Goal: Information Seeking & Learning: Learn about a topic

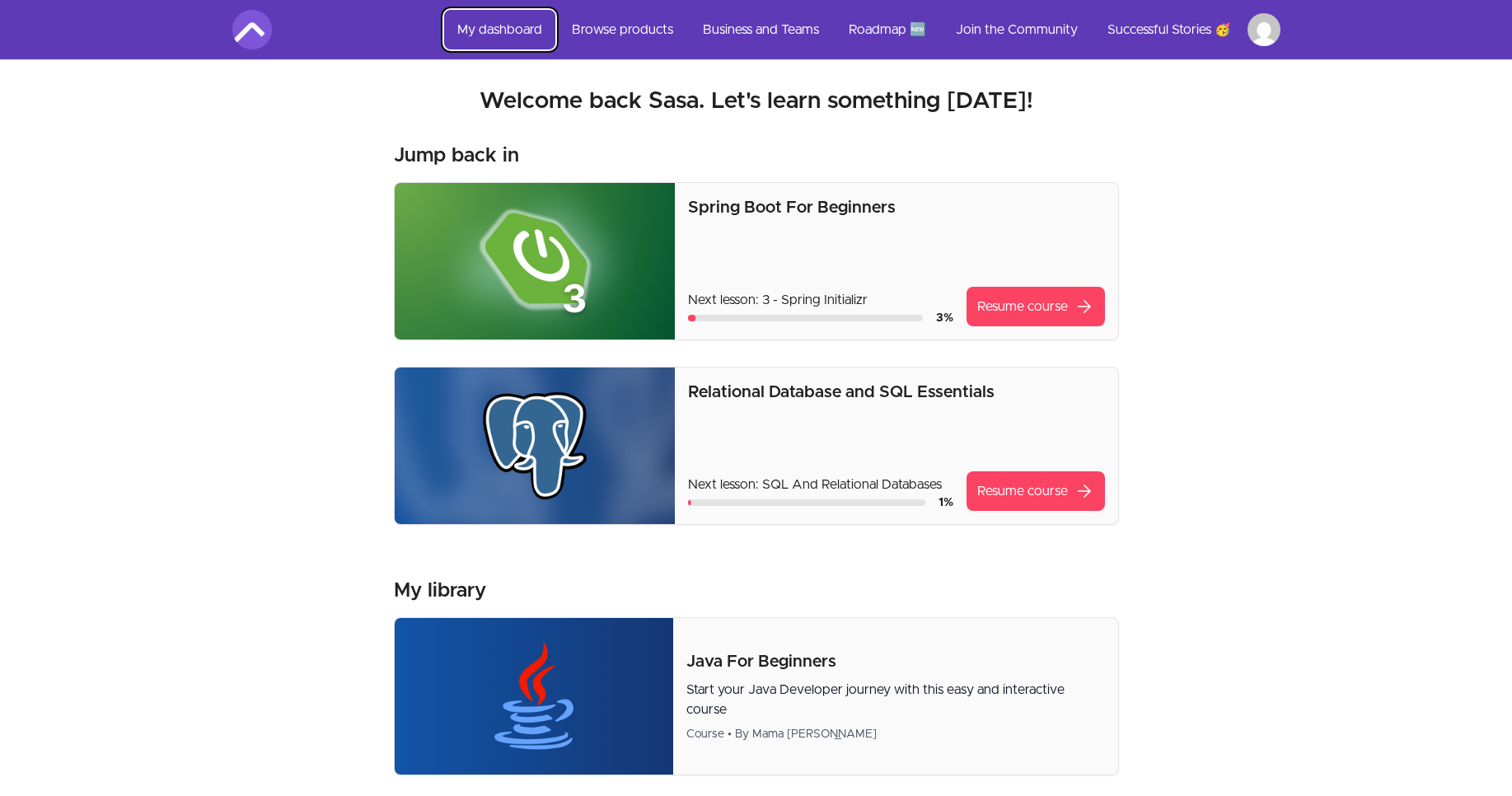
click at [512, 34] on link "My dashboard" at bounding box center [500, 29] width 111 height 40
click at [632, 37] on link "Browse products" at bounding box center [622, 29] width 128 height 40
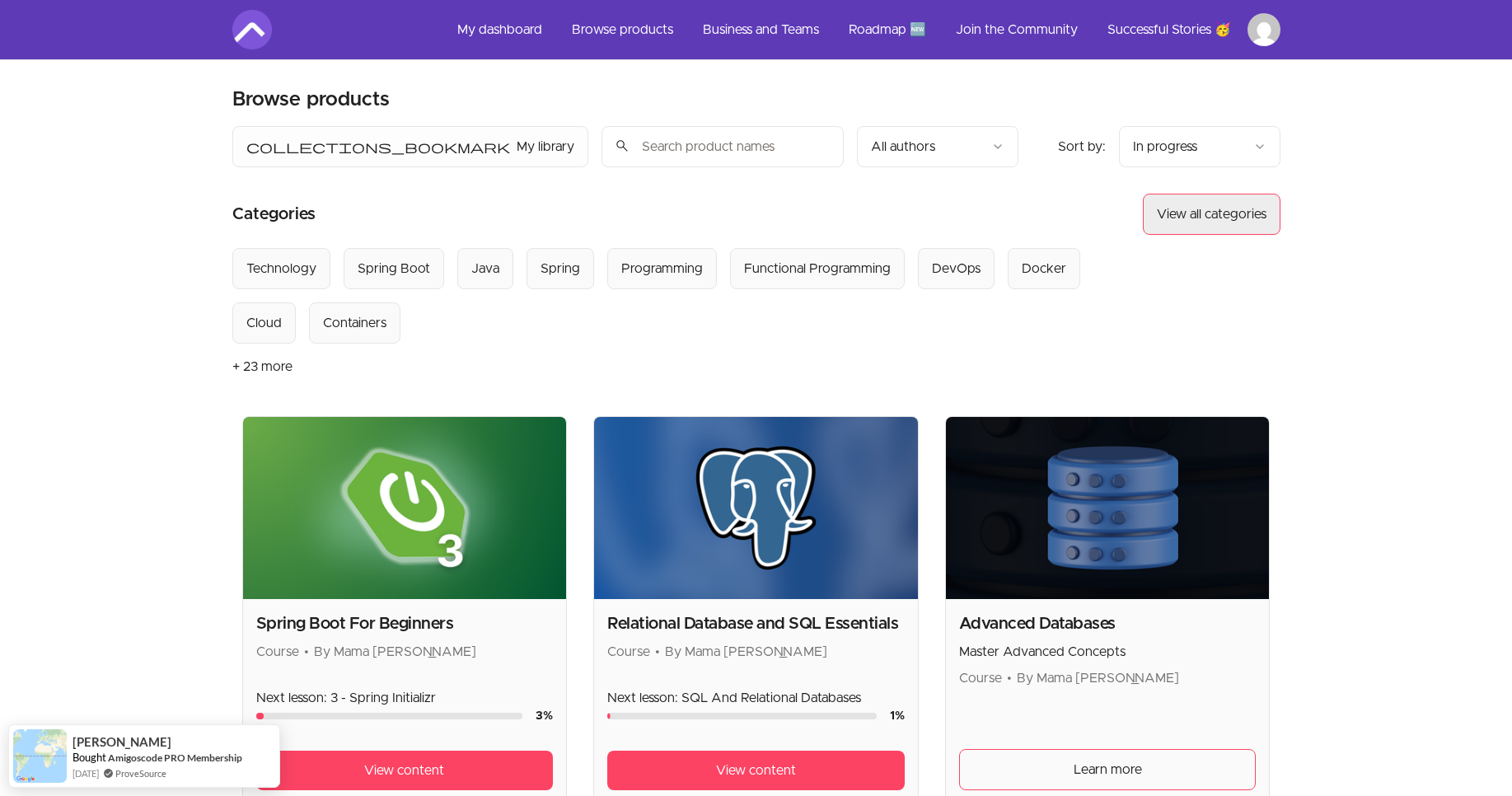
click at [1206, 220] on button "View all categories" at bounding box center [1212, 213] width 138 height 41
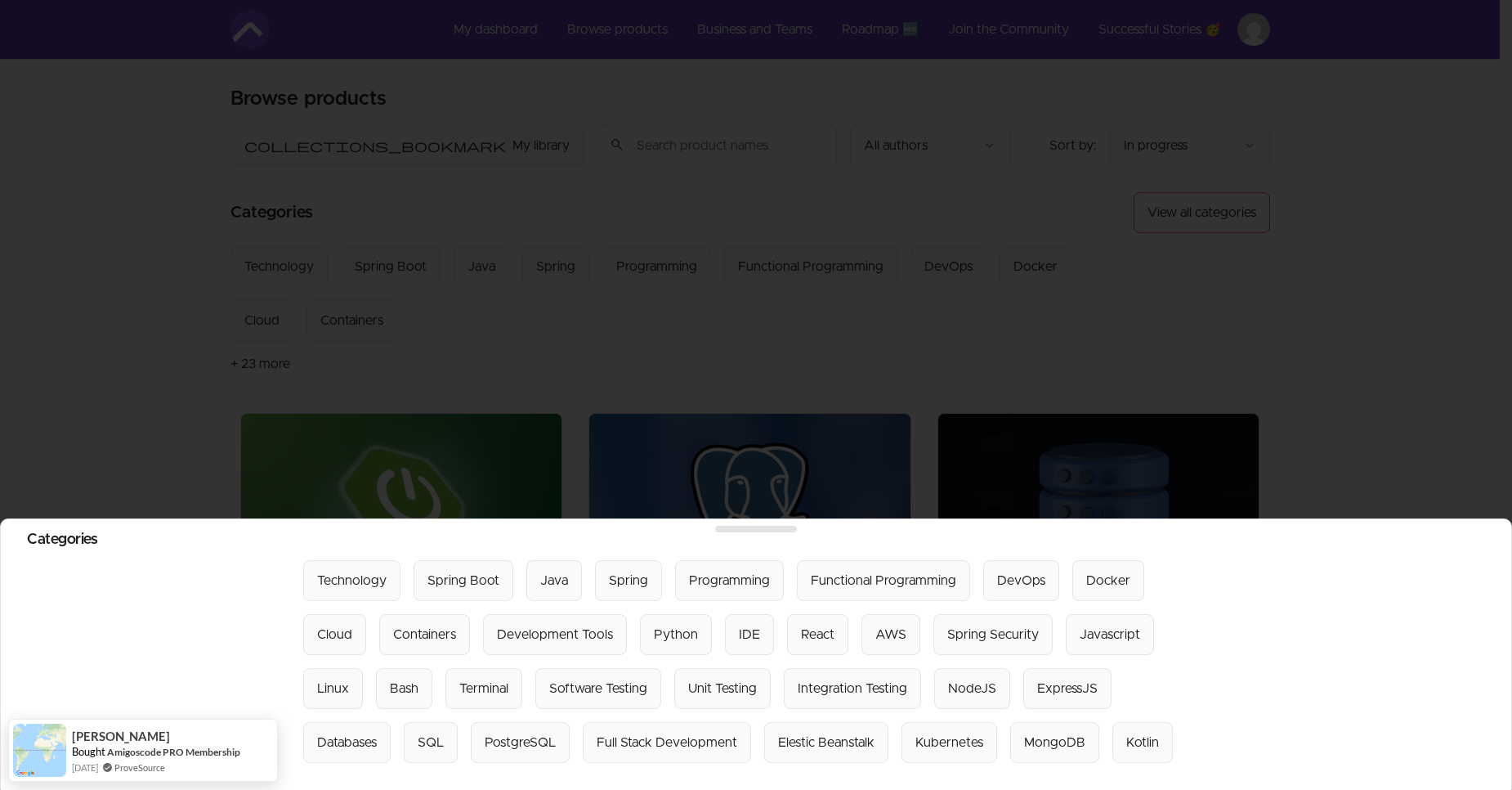
click at [1322, 388] on div at bounding box center [756, 395] width 1512 height 790
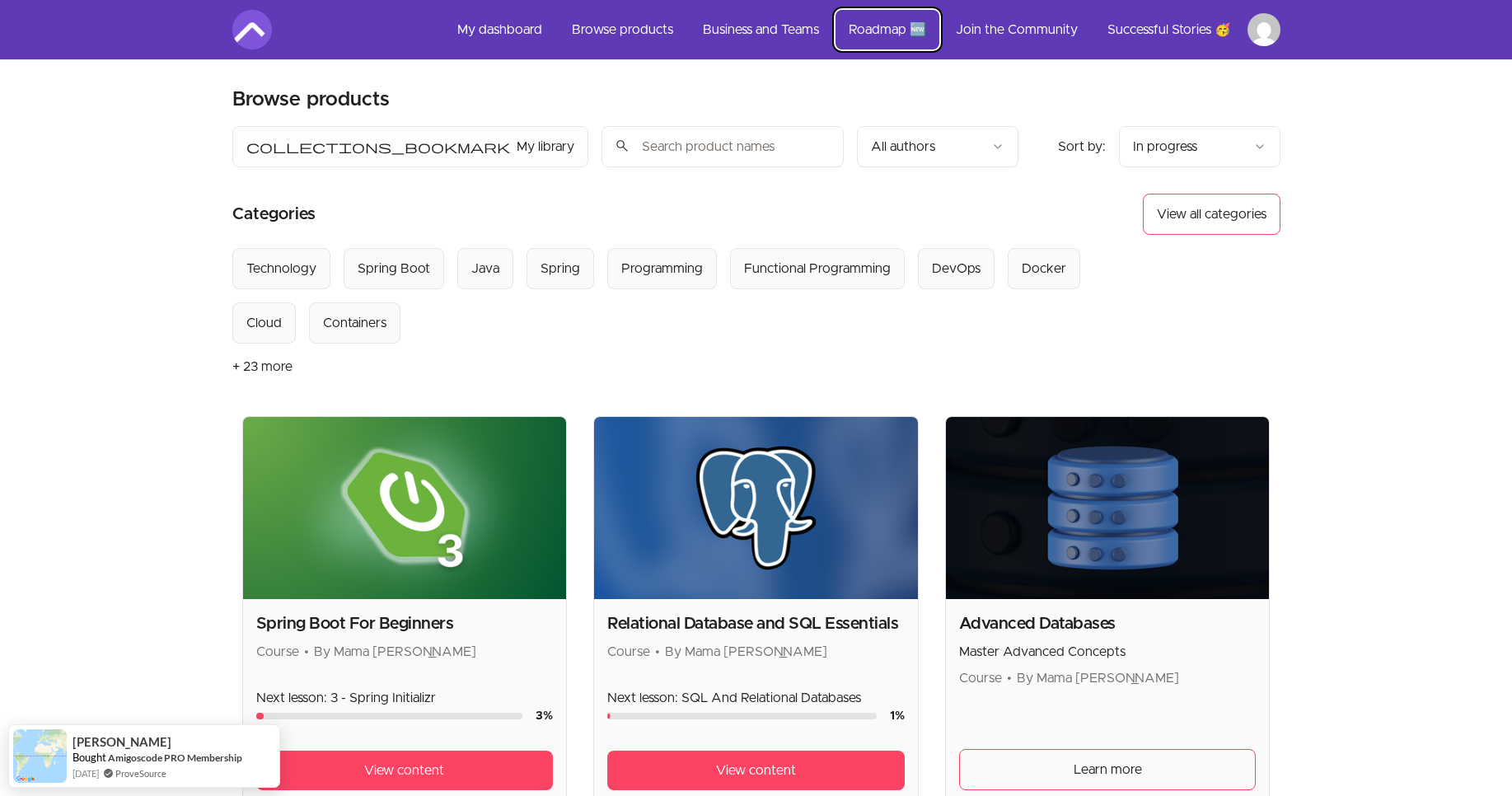
click at [844, 40] on link "Roadmap 🆕" at bounding box center [887, 29] width 103 height 40
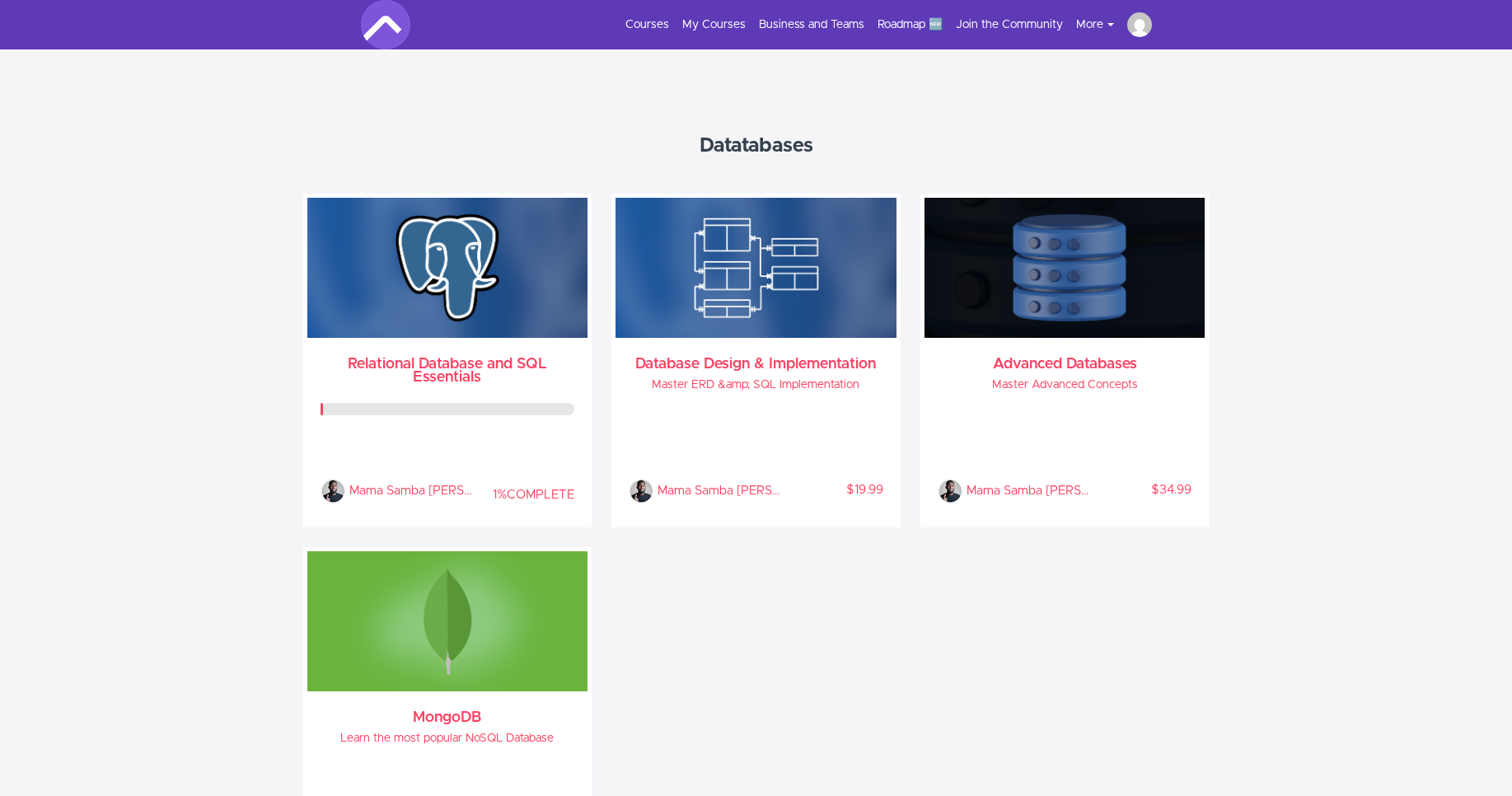
scroll to position [2570, 0]
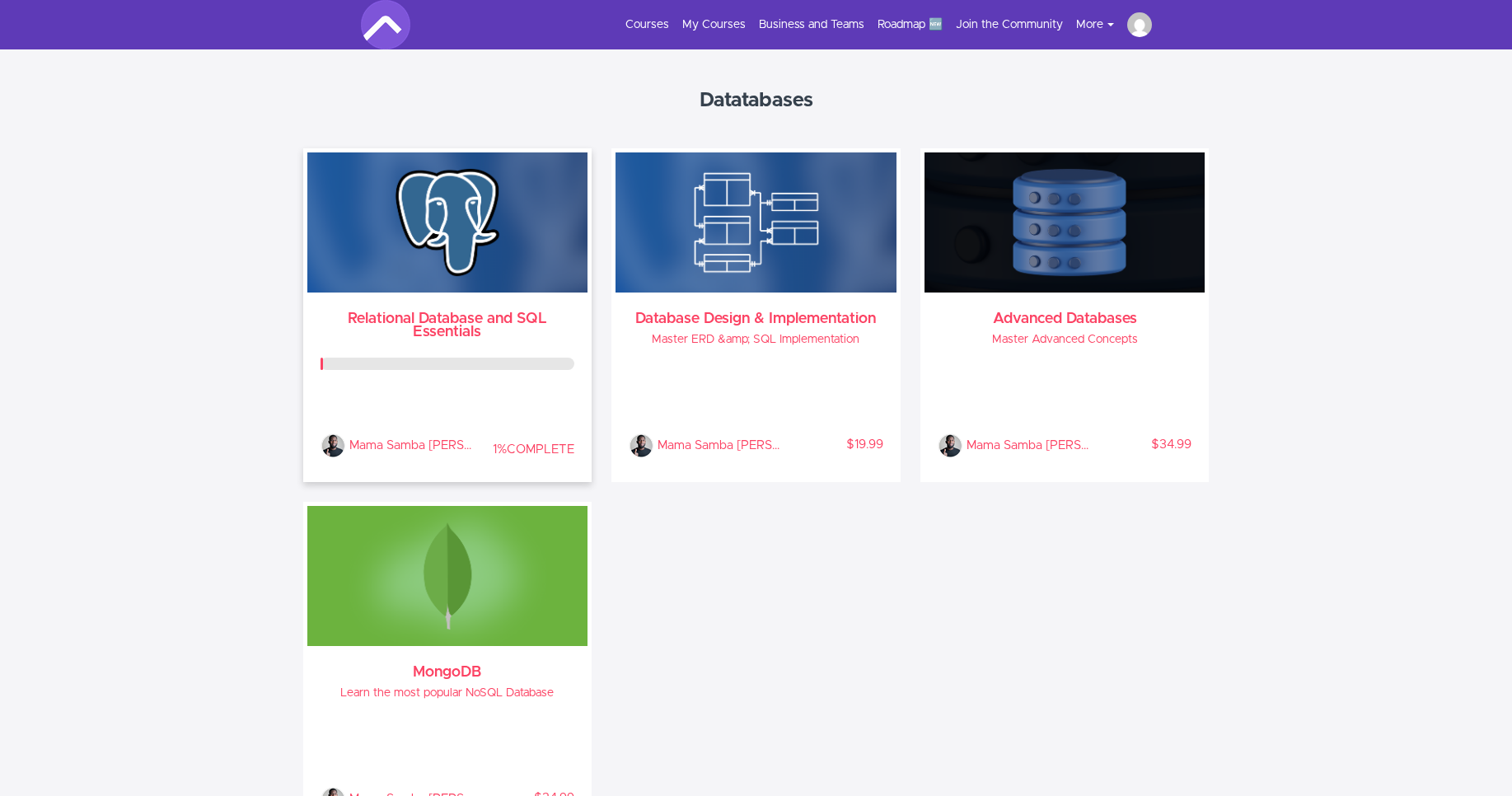
click at [463, 213] on img at bounding box center [448, 222] width 281 height 140
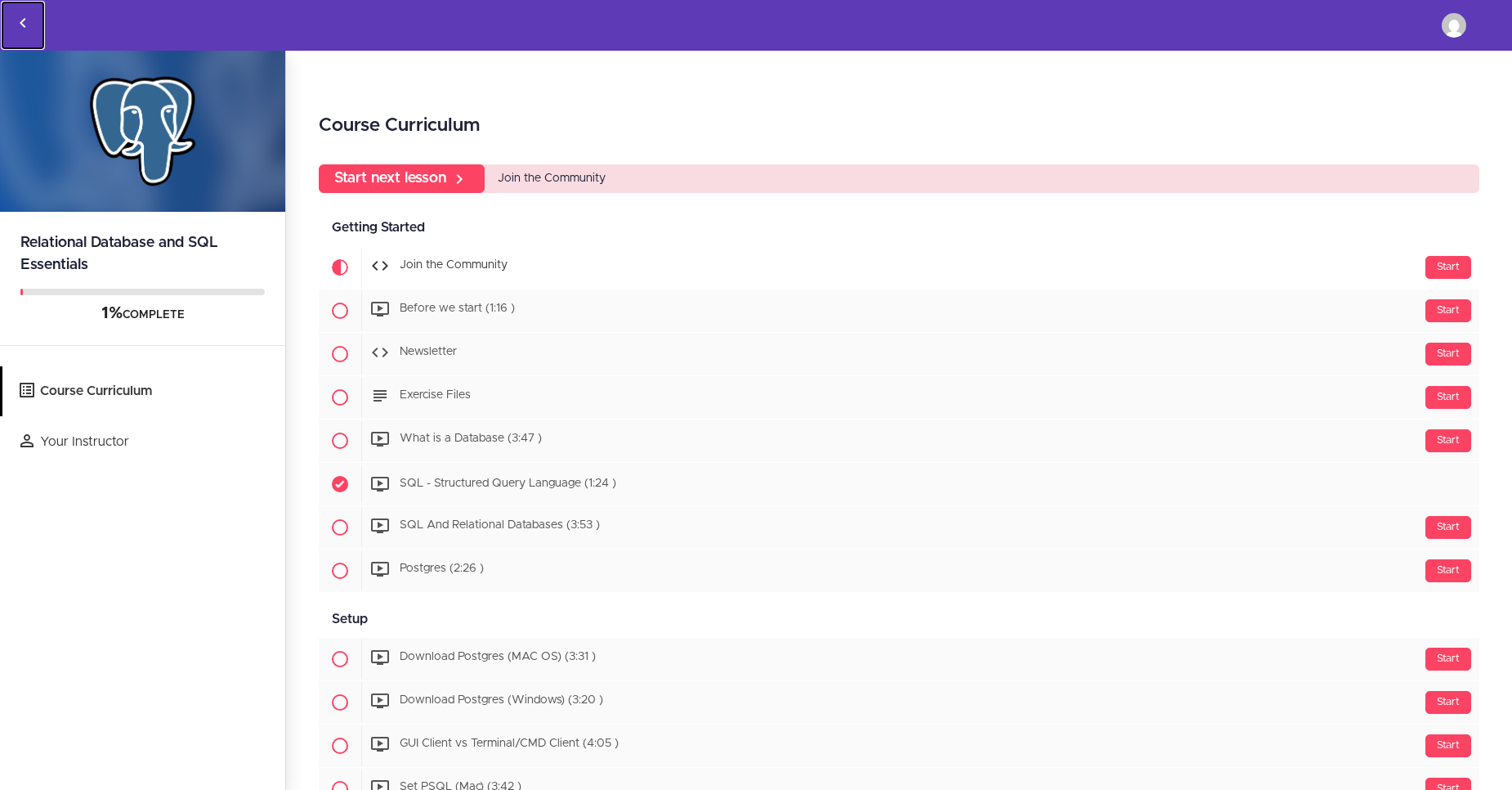
click at [28, 35] on link "Back to courses" at bounding box center [23, 25] width 44 height 49
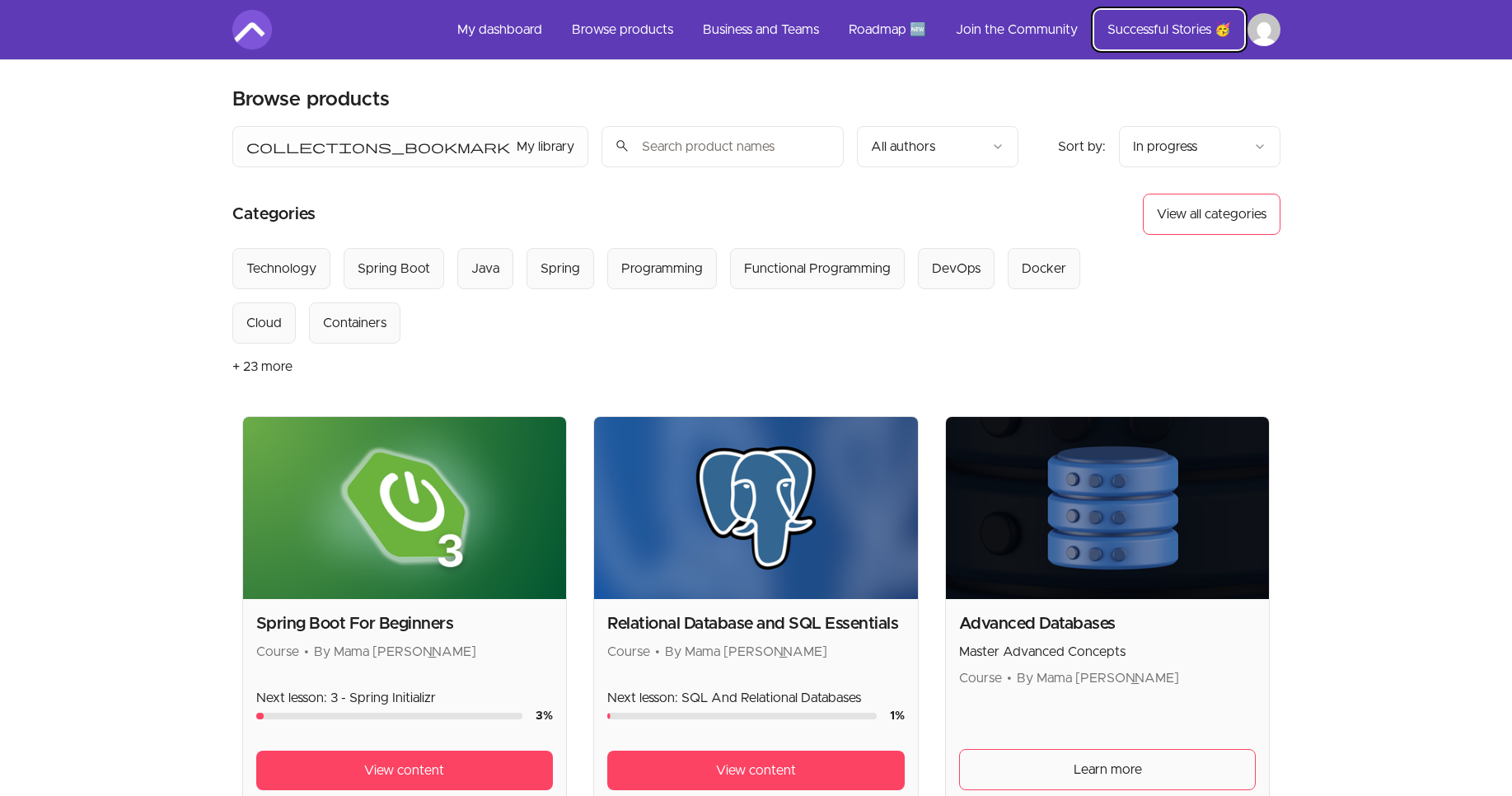
click at [1171, 35] on link "Successful Stories 🥳" at bounding box center [1169, 29] width 150 height 40
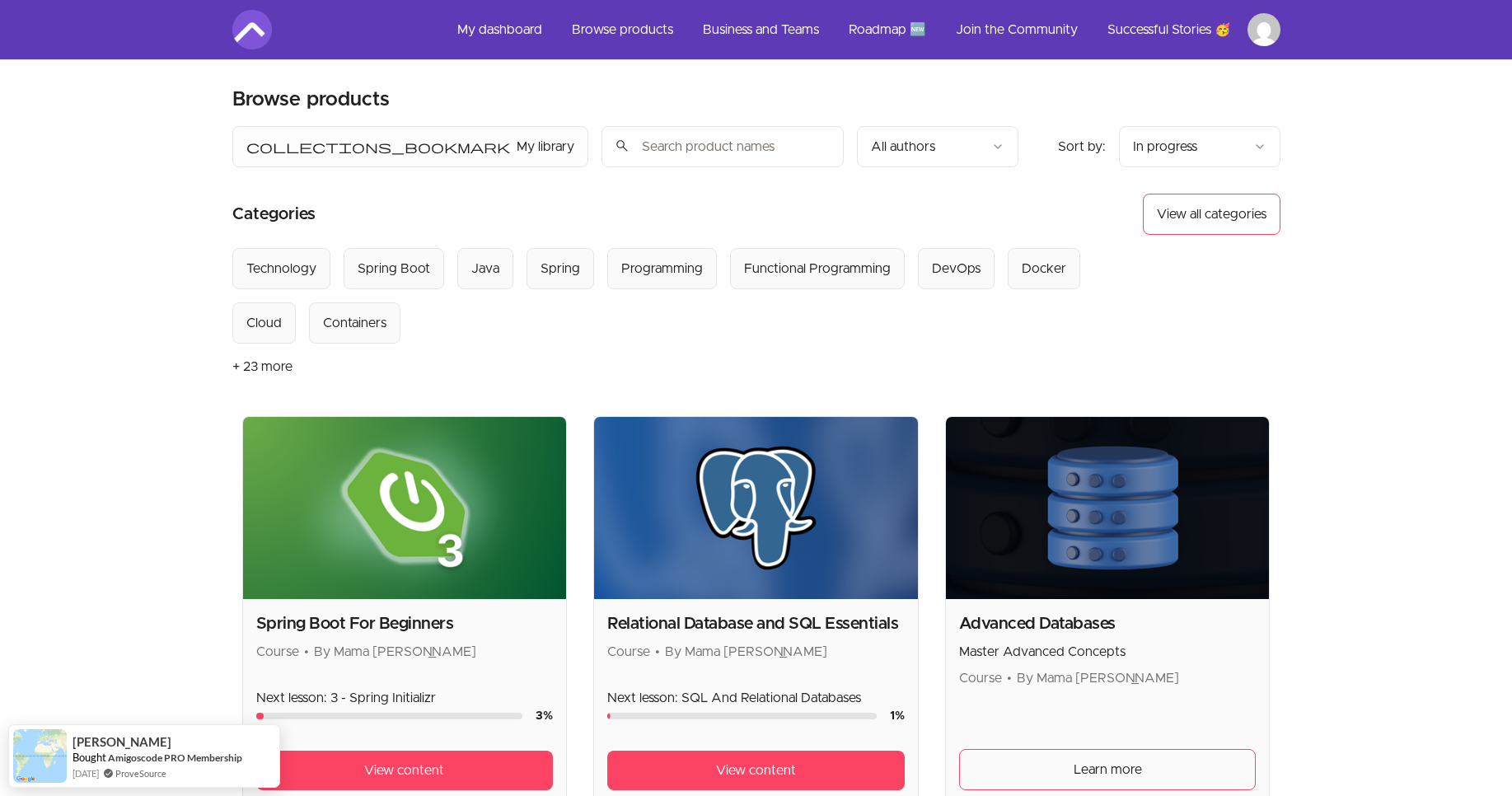
click at [248, 371] on button "+ 23 more" at bounding box center [262, 366] width 61 height 46
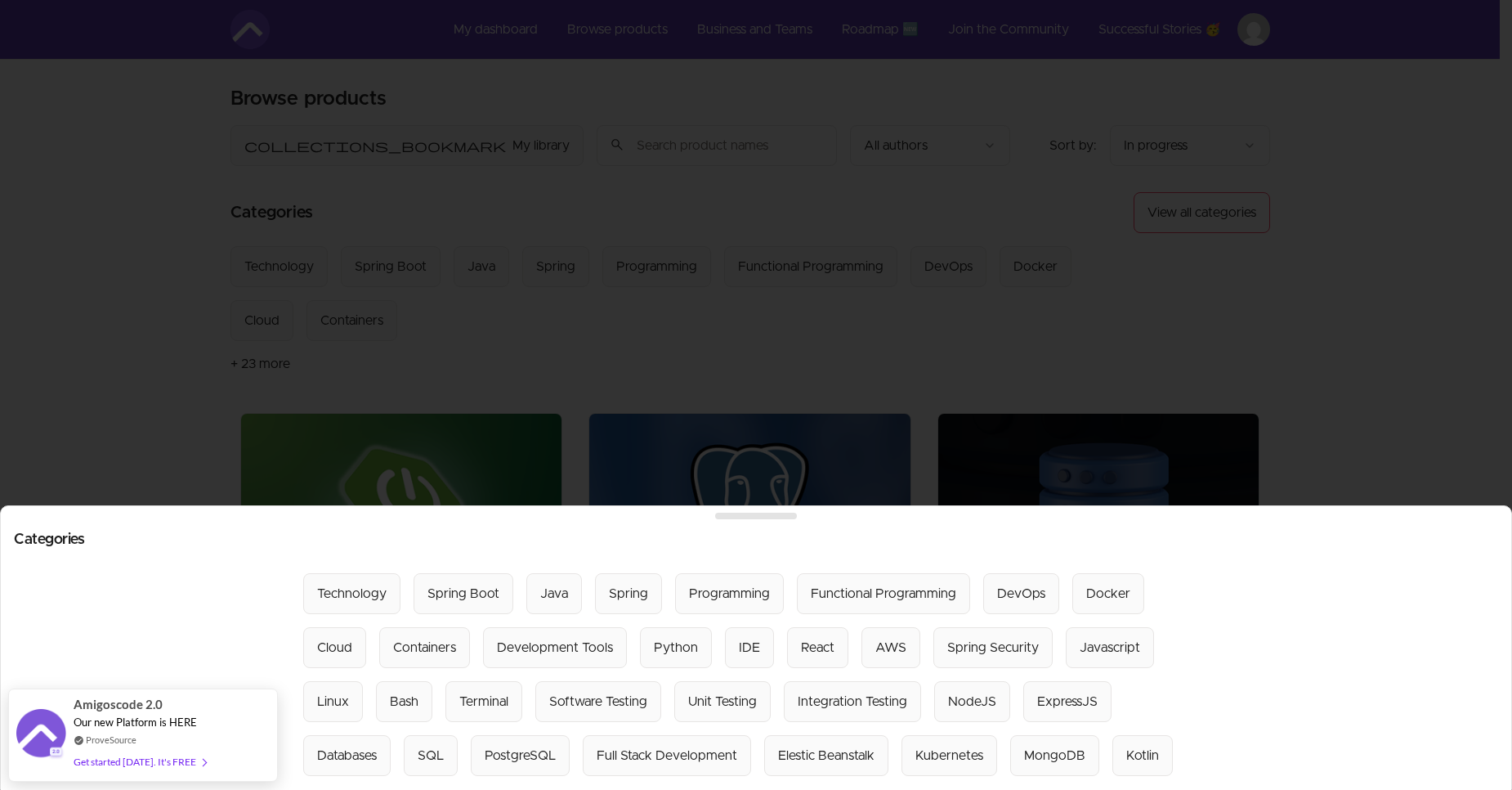
click at [110, 722] on section "Select from all categories: Technology Spring Boot Java Spring Programming Func…" at bounding box center [756, 674] width 1484 height 203
click at [101, 749] on section "Select from all categories: Technology Spring Boot Java Spring Programming Func…" at bounding box center [756, 674] width 1484 height 203
click at [101, 753] on section "Select from all categories: Technology Spring Boot Java Spring Programming Func…" at bounding box center [756, 674] width 1484 height 203
click at [102, 755] on section "Select from all categories: Technology Spring Boot Java Spring Programming Func…" at bounding box center [756, 675] width 1484 height 203
click at [51, 732] on section "Select from all categories: Technology Spring Boot Java Spring Programming Func…" at bounding box center [756, 674] width 1484 height 203
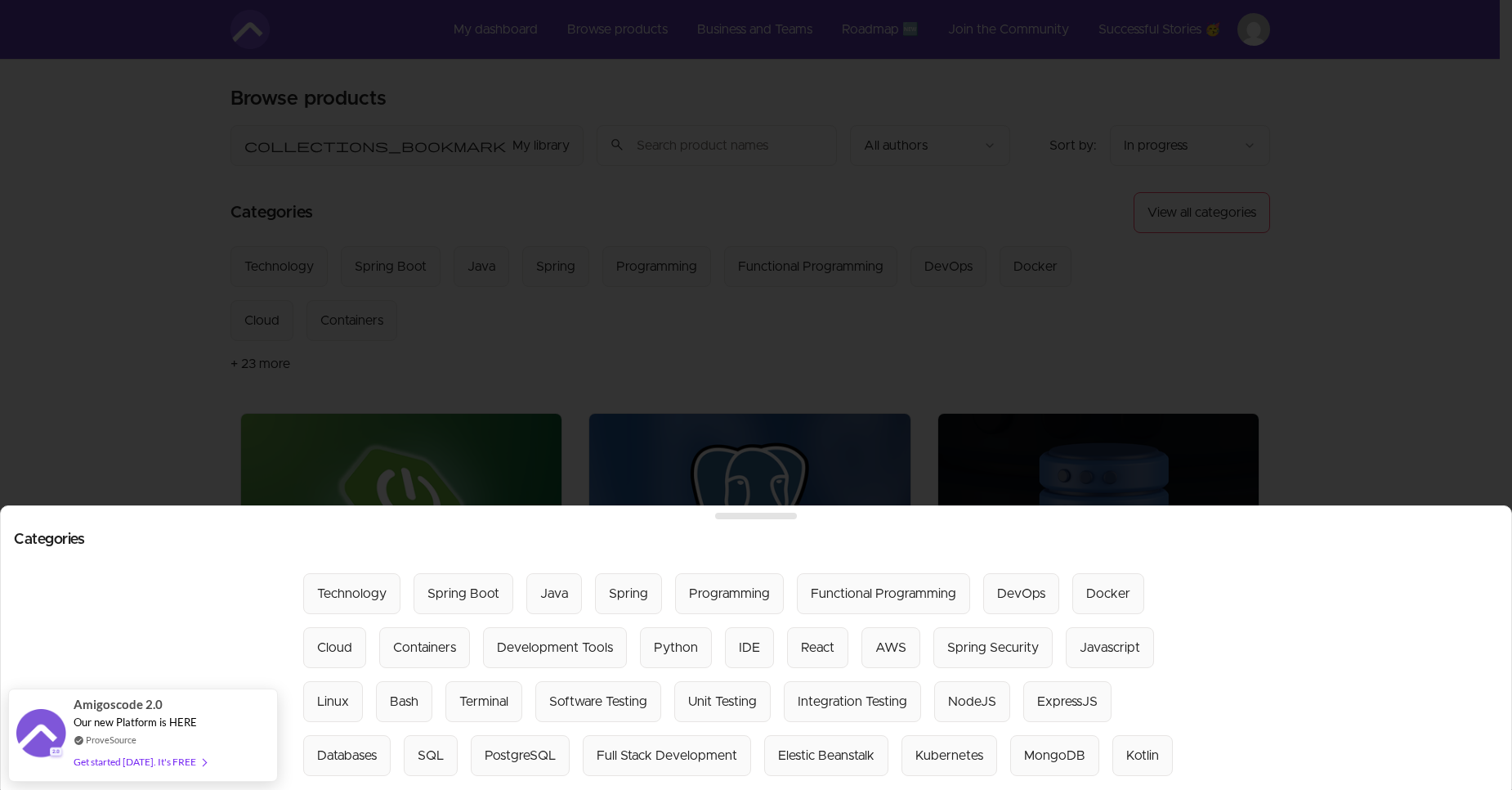
click at [155, 718] on section "Select from all categories: Technology Spring Boot Java Spring Programming Func…" at bounding box center [756, 674] width 1484 height 203
click at [1469, 431] on div at bounding box center [756, 395] width 1512 height 790
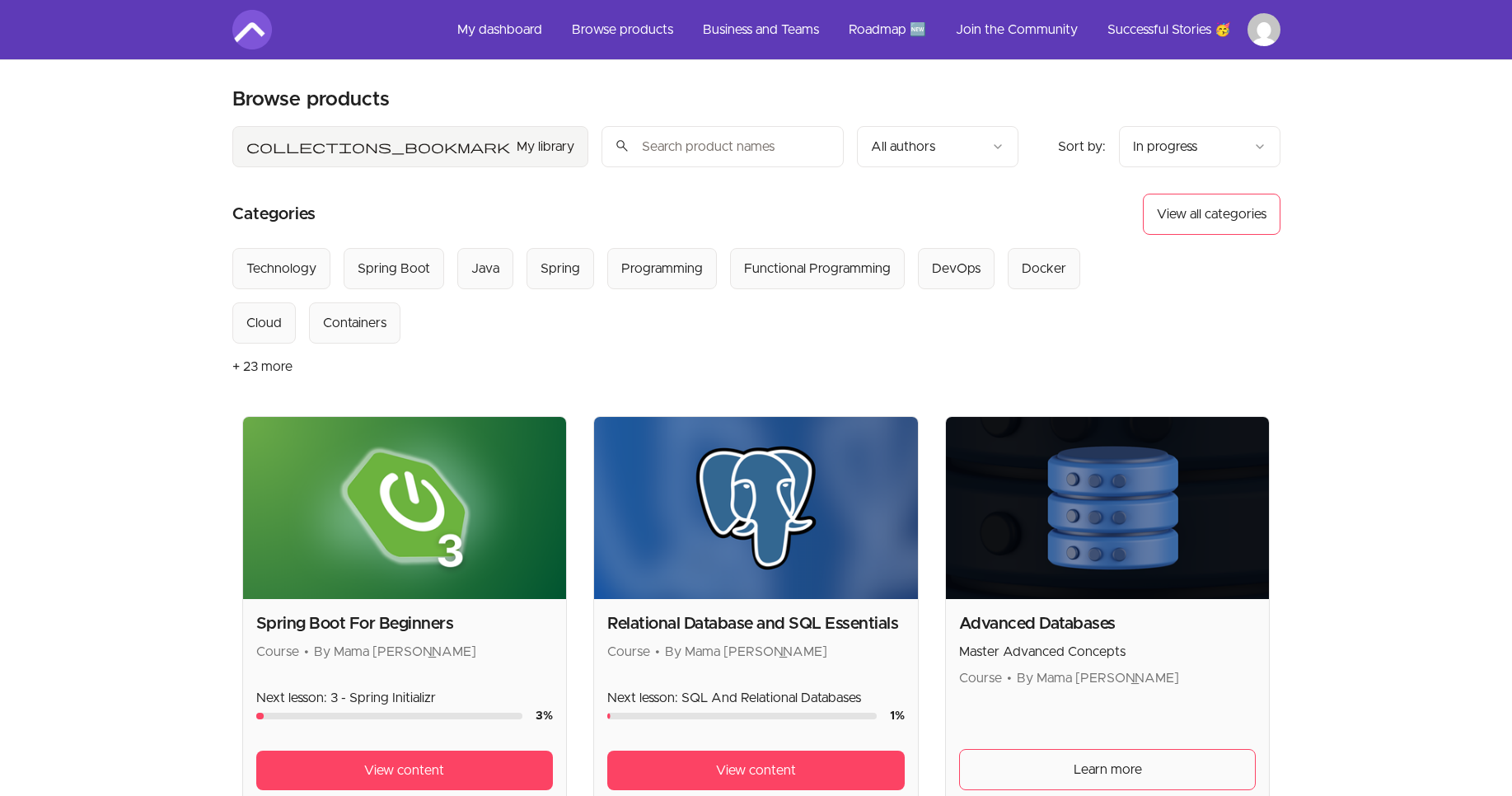
click at [305, 137] on button "collections_bookmark My library" at bounding box center [410, 146] width 356 height 41
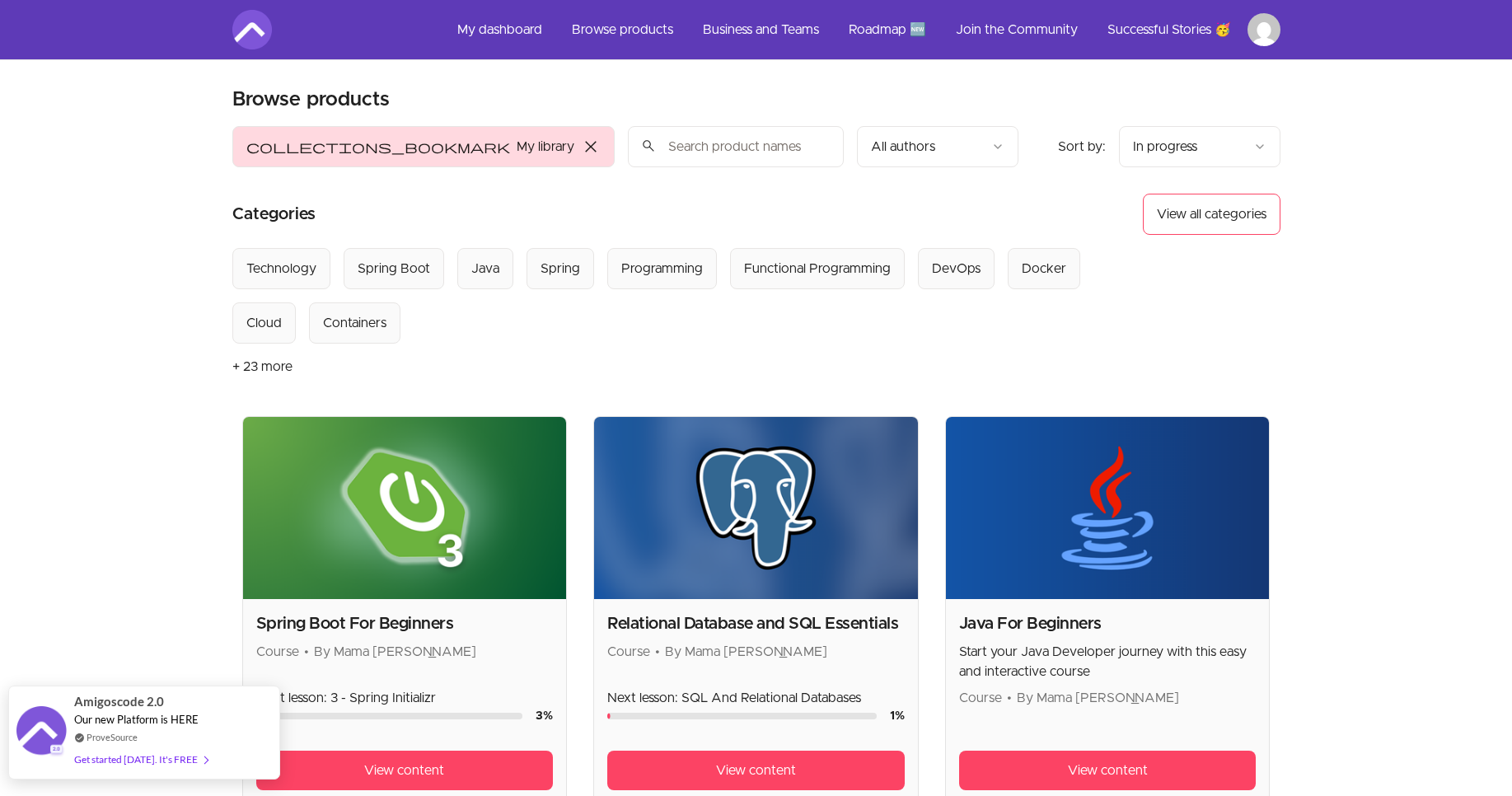
click at [146, 722] on span "Our new Platform is HERE" at bounding box center [136, 720] width 124 height 13
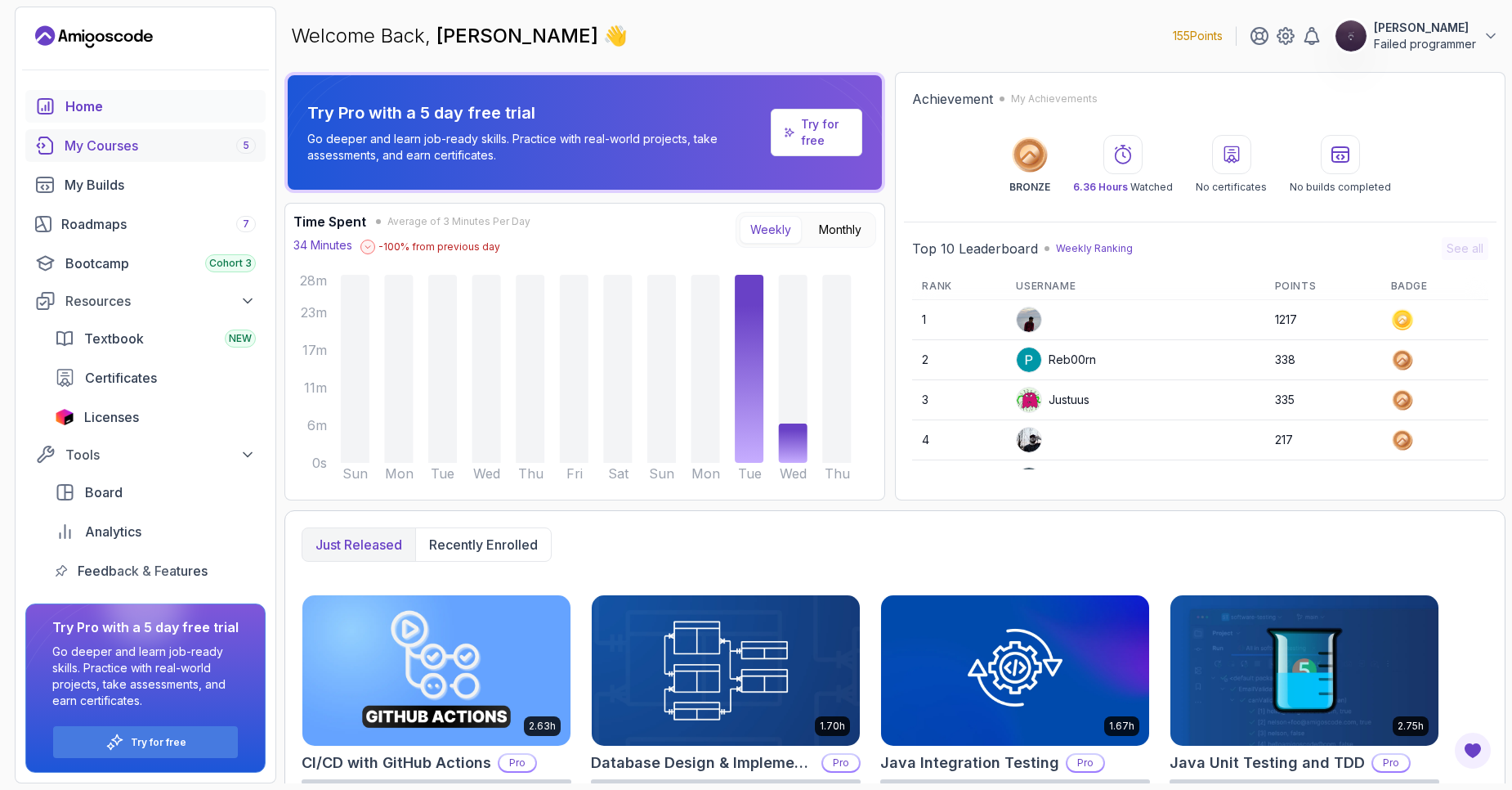
click at [126, 146] on div "My Courses 5" at bounding box center [159, 146] width 191 height 20
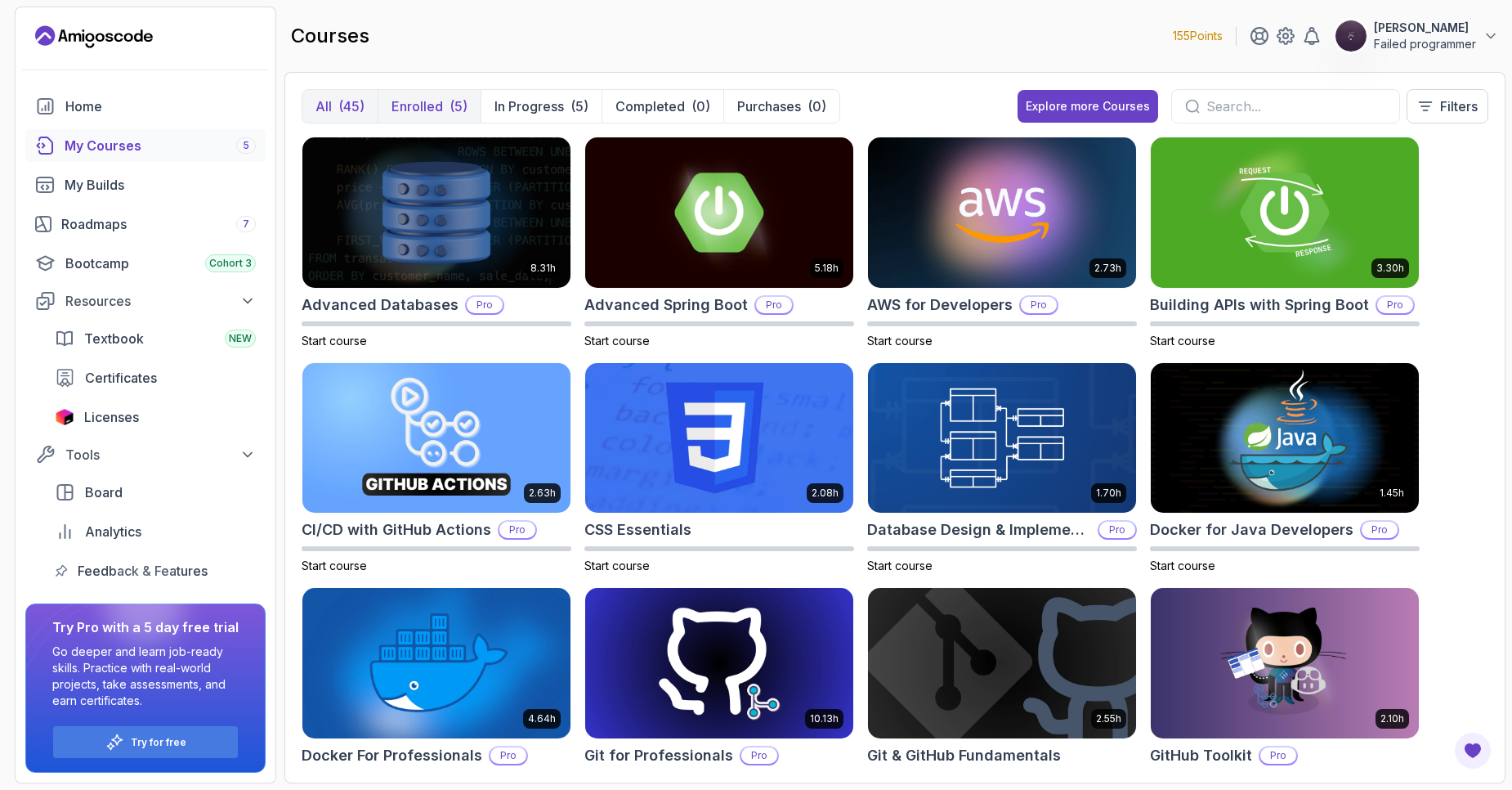
click at [445, 107] on button "Enrolled (5)" at bounding box center [429, 106] width 103 height 33
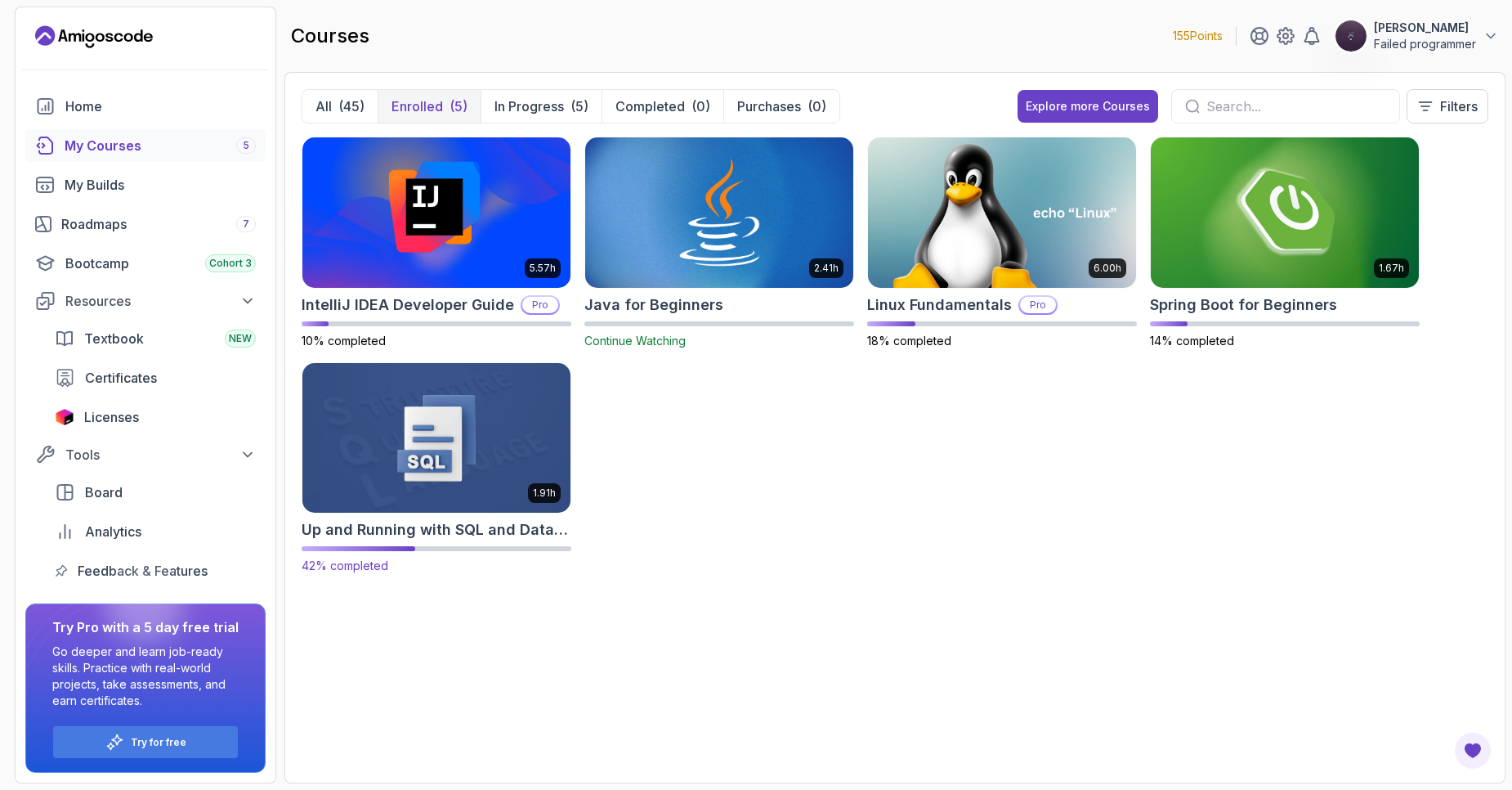
click at [472, 454] on img at bounding box center [436, 437] width 281 height 158
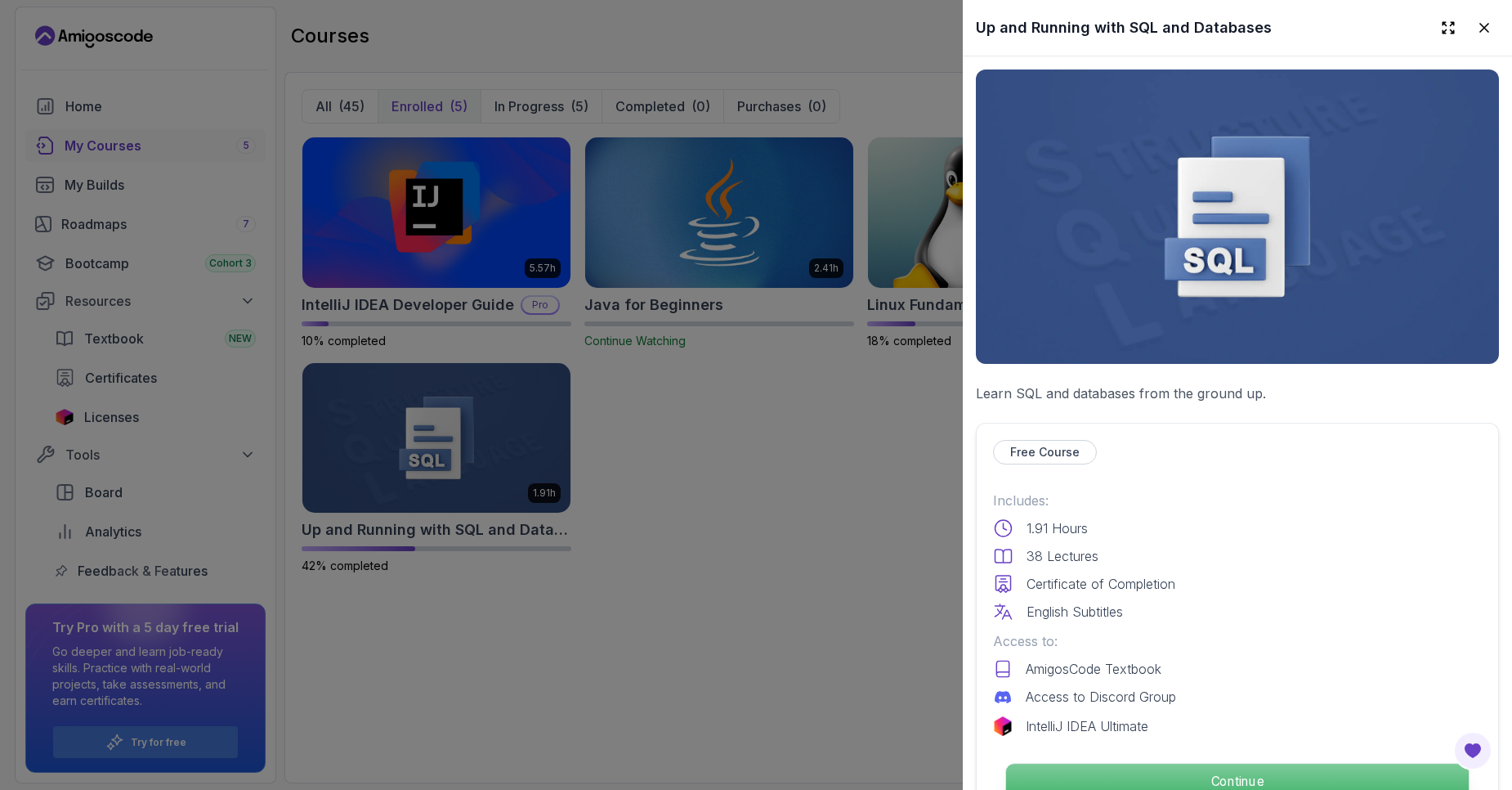
click at [1198, 774] on p "Continue" at bounding box center [1237, 780] width 463 height 34
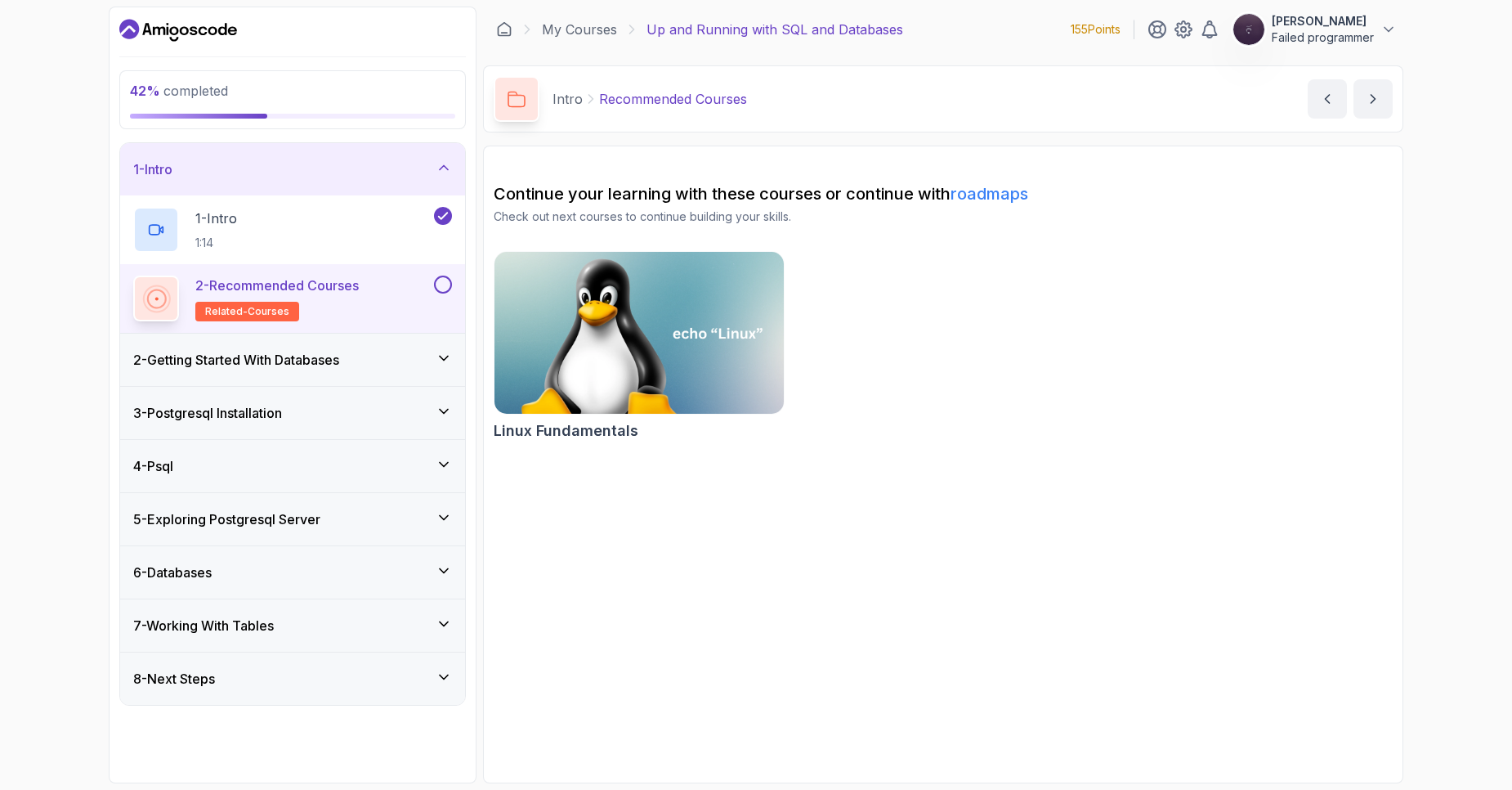
click at [239, 518] on h3 "5 - Exploring Postgresql Server" at bounding box center [227, 520] width 187 height 20
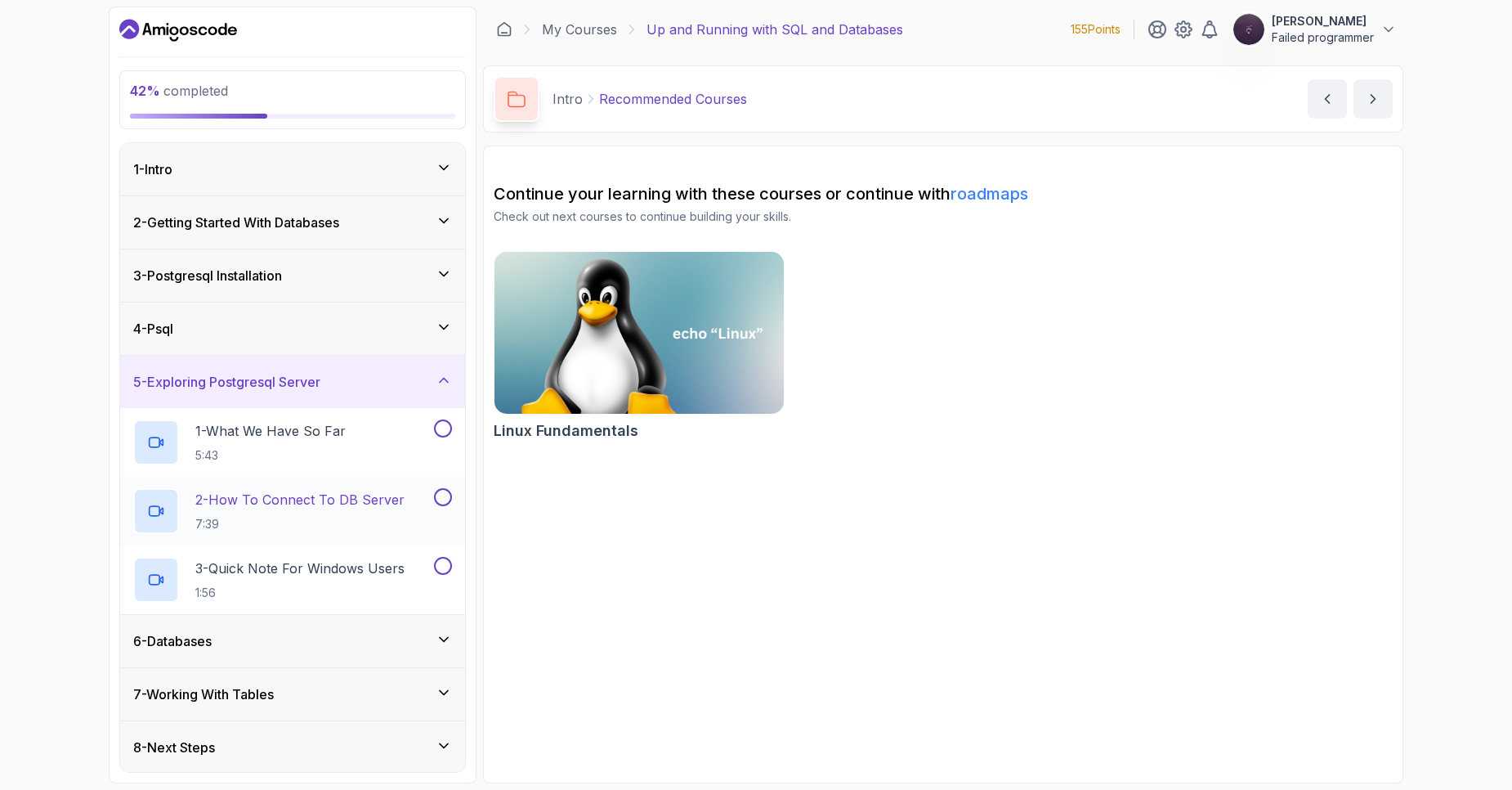
click at [288, 529] on p "7:39" at bounding box center [299, 524] width 209 height 17
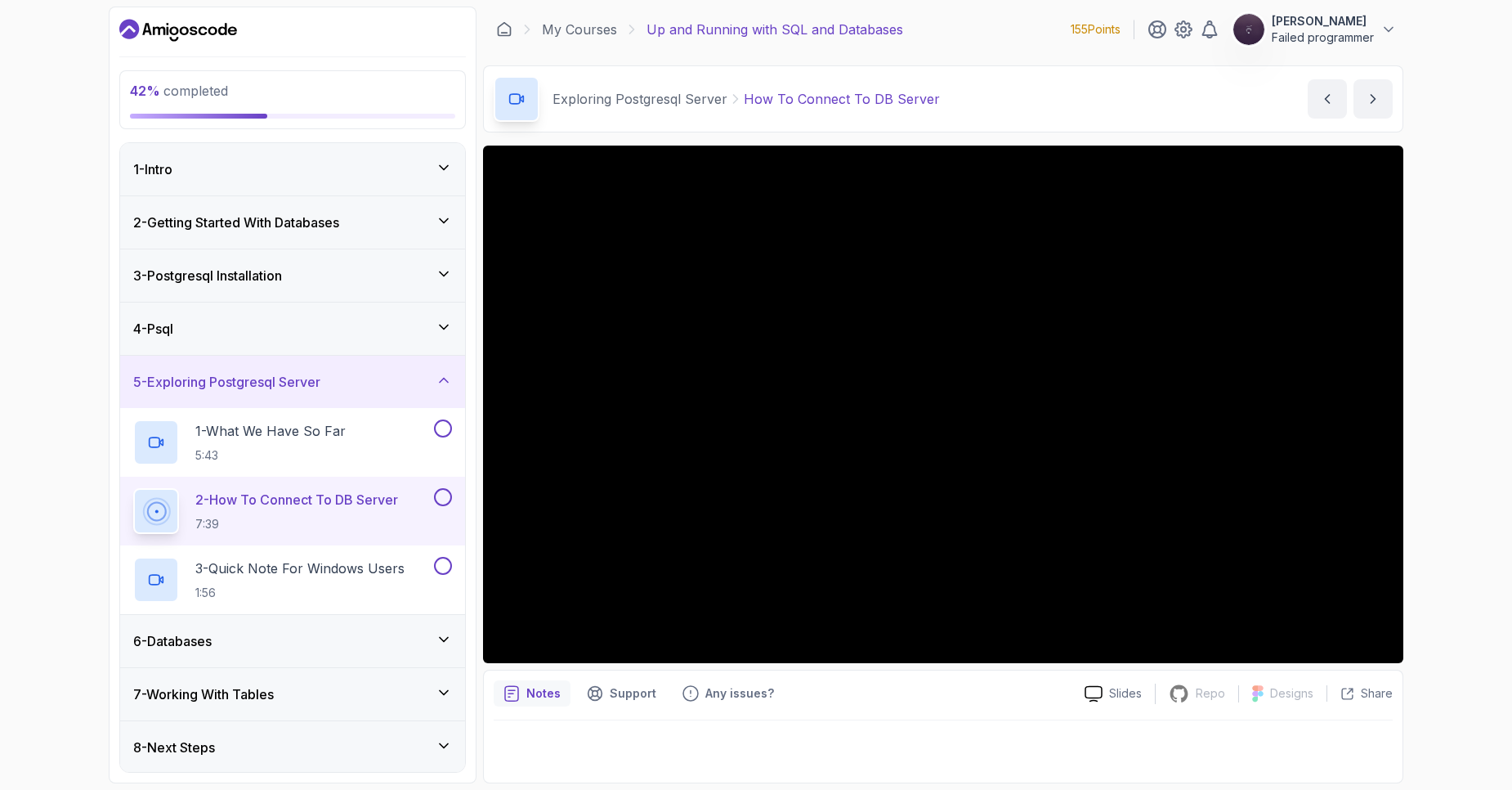
click at [1418, 548] on div "42 % completed 1 - Intro 2 - Getting Started With Databases 3 - Postgresql Inst…" at bounding box center [756, 395] width 1512 height 790
click at [1410, 284] on div "42 % completed 1 - Intro 2 - Getting Started With Databases 3 - Postgresql Inst…" at bounding box center [756, 395] width 1512 height 790
